Goal: Transaction & Acquisition: Purchase product/service

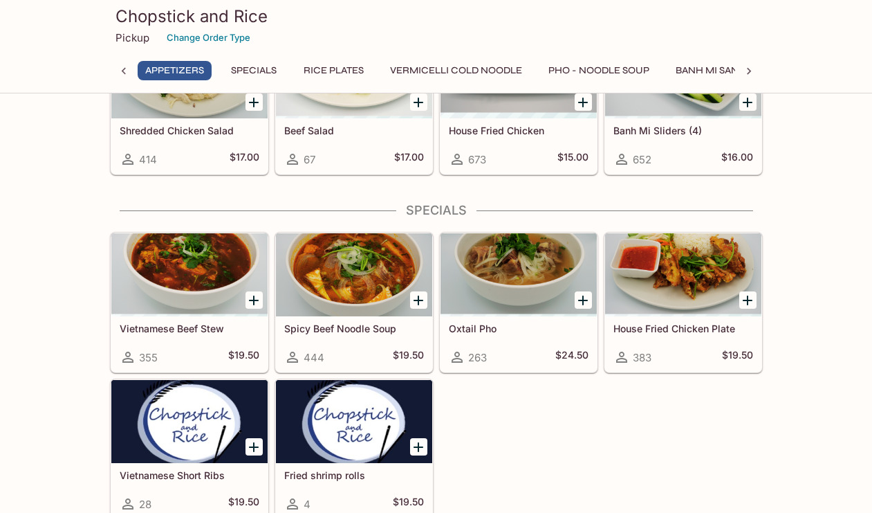
scroll to position [457, 0]
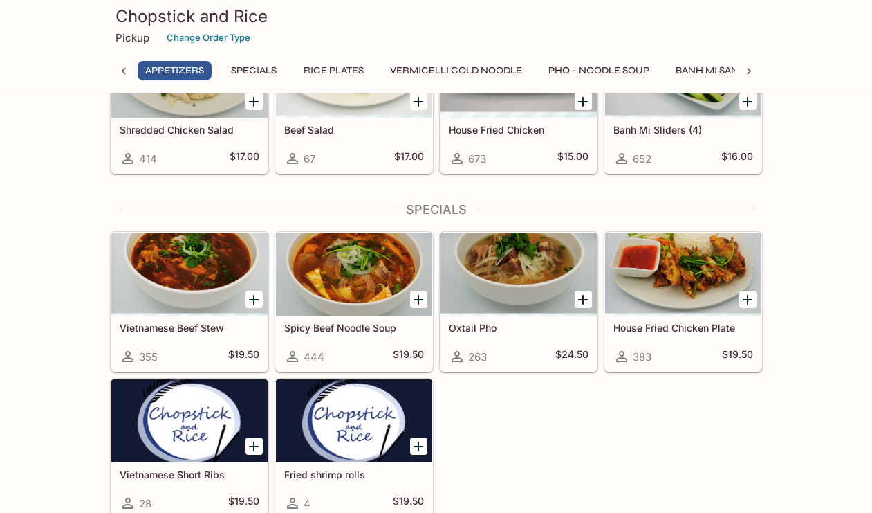
click at [206, 341] on div "Vietnamese Beef Stew 355 $19.50" at bounding box center [189, 342] width 156 height 55
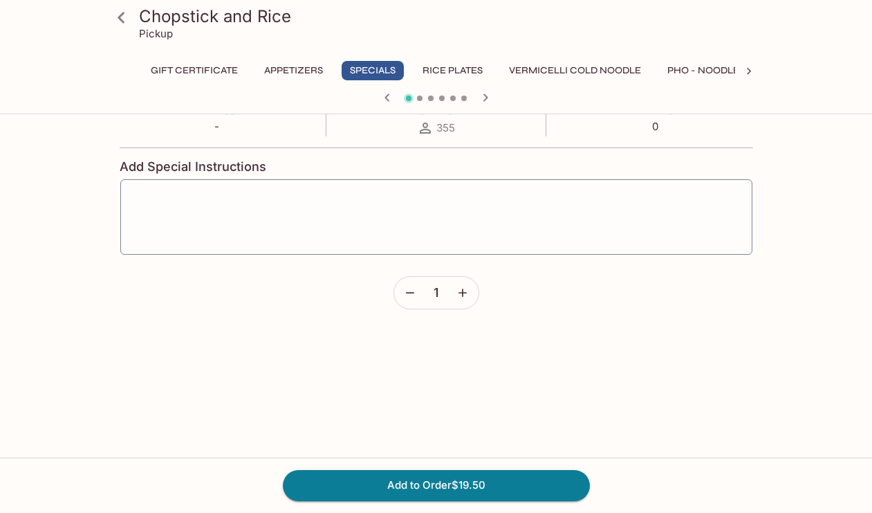
scroll to position [281, 0]
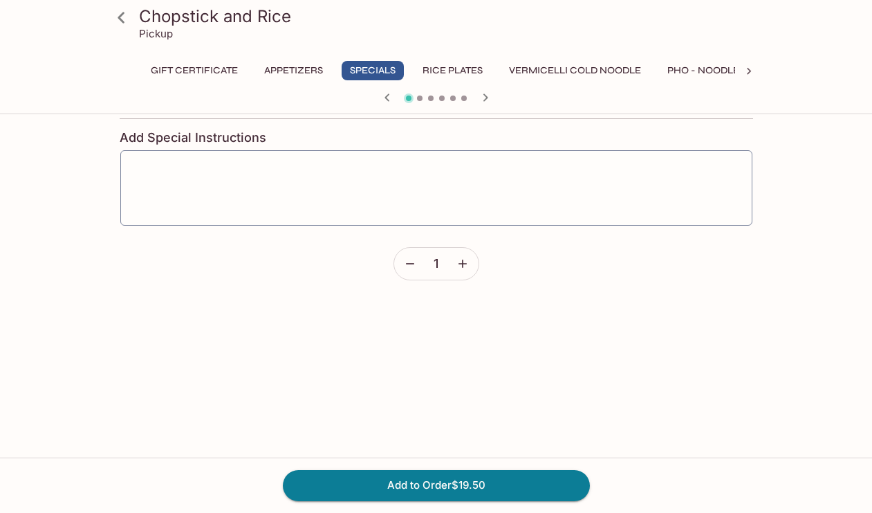
click at [127, 15] on icon at bounding box center [121, 18] width 24 height 24
